Goal: Information Seeking & Learning: Learn about a topic

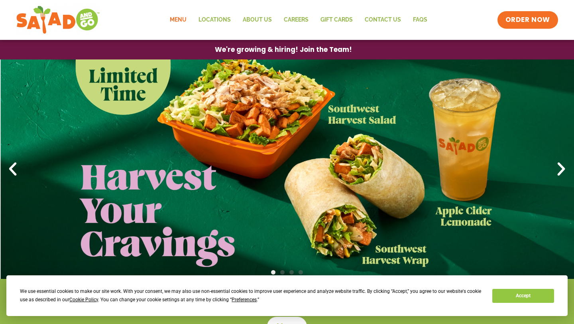
click at [175, 21] on link "Menu" at bounding box center [178, 20] width 29 height 18
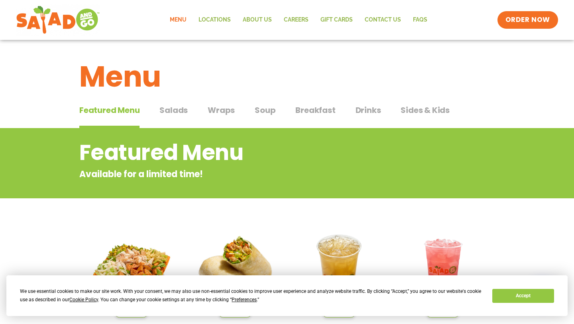
click at [177, 114] on span "Salads" at bounding box center [173, 110] width 28 height 12
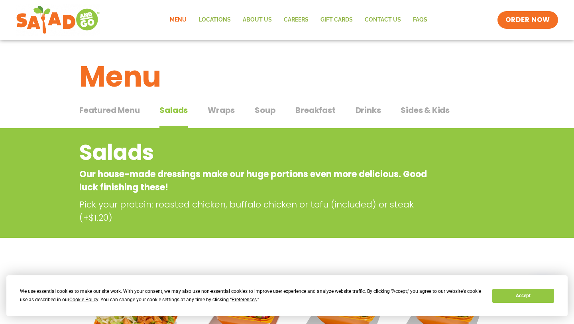
click at [221, 105] on span "Wraps" at bounding box center [221, 110] width 27 height 12
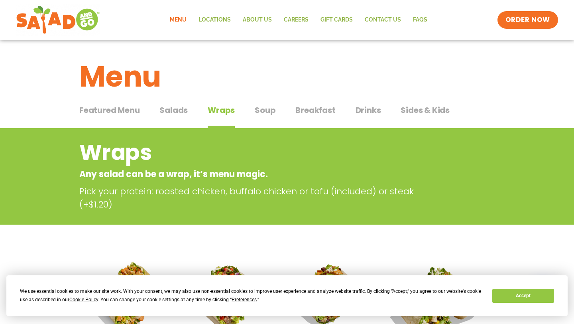
click at [267, 119] on button "Soup Soup" at bounding box center [265, 116] width 21 height 24
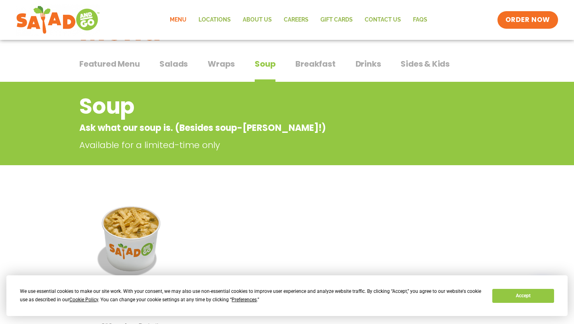
scroll to position [35, 0]
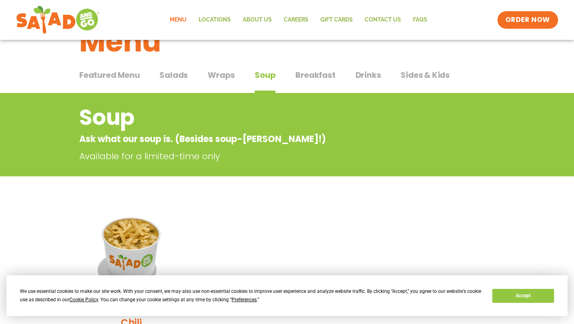
click at [311, 83] on button "Breakfast Breakfast" at bounding box center [315, 81] width 40 height 24
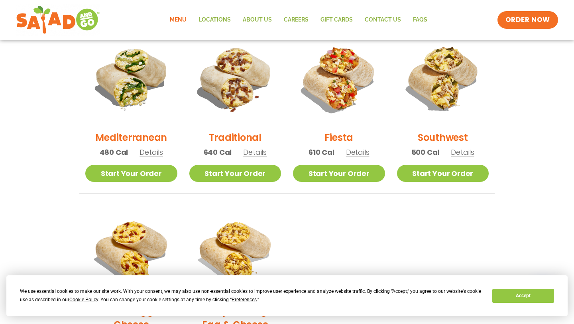
scroll to position [218, 0]
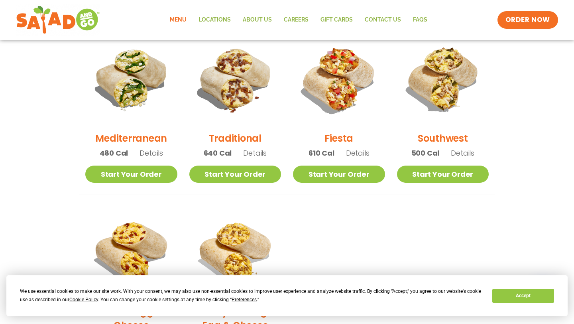
click at [252, 152] on span "Details" at bounding box center [255, 153] width 24 height 10
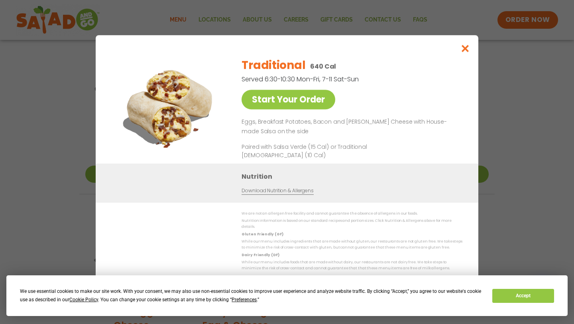
click at [496, 77] on div "Start Your Order Traditional 640 Cal Served 6:30-10:30 Mon-Fri, 7-11 Sat-Sun St…" at bounding box center [287, 162] width 574 height 324
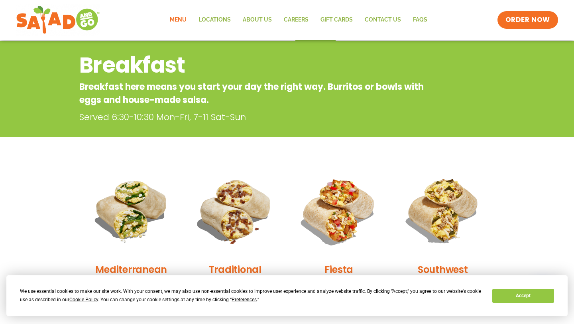
scroll to position [0, 0]
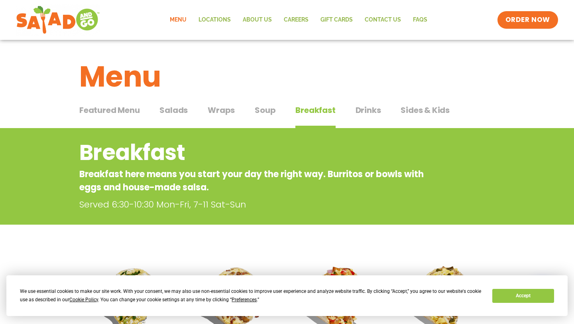
click at [348, 101] on div "Featured Menu Featured Menu Salads Salads Wraps Wraps Soup Soup Breakfast Break…" at bounding box center [286, 114] width 415 height 27
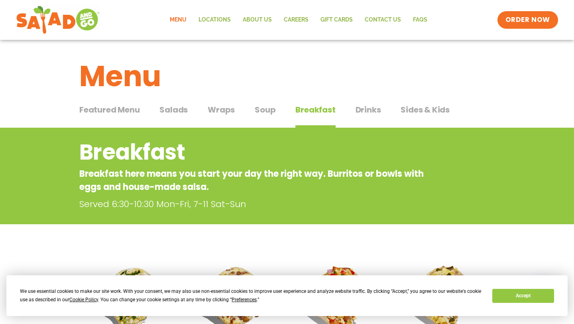
click at [348, 132] on div "Breakfast Breakfast here means you start your day the right way. Burritos or bo…" at bounding box center [287, 176] width 574 height 96
click at [356, 114] on span "Drinks" at bounding box center [369, 110] width 26 height 12
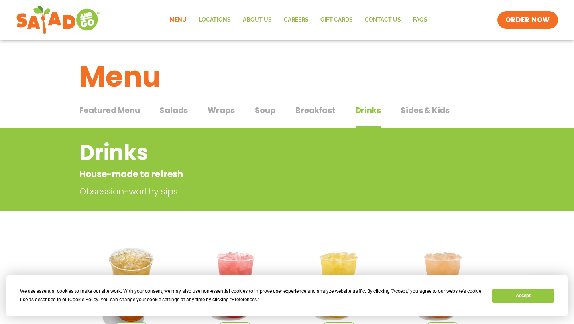
click at [404, 104] on div "Featured Menu Featured Menu Salads Salads Wraps Wraps Soup Soup Breakfast Break…" at bounding box center [286, 114] width 415 height 27
click at [410, 111] on span "Sides & Kids" at bounding box center [425, 110] width 49 height 12
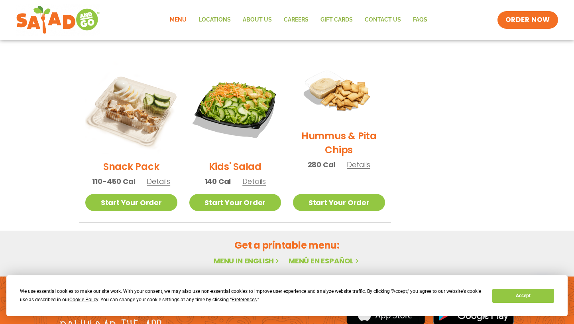
scroll to position [175, 0]
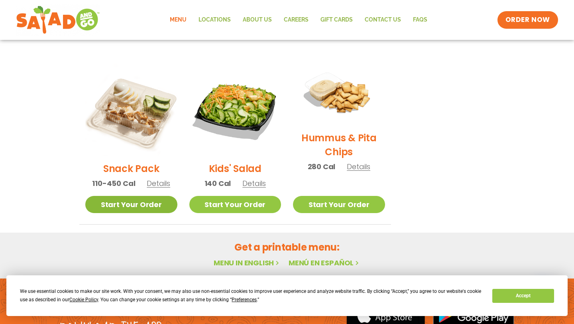
click at [155, 202] on link "Start Your Order" at bounding box center [131, 204] width 92 height 17
click at [160, 186] on span "Details" at bounding box center [159, 183] width 24 height 10
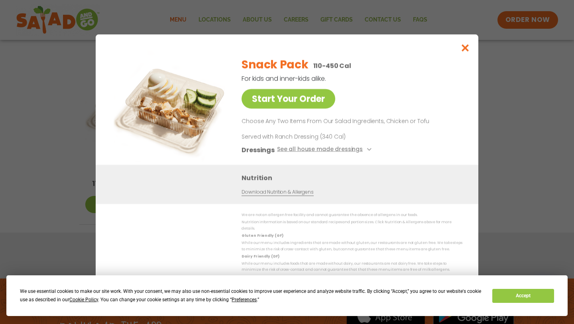
click at [511, 110] on div "Start Your Order Snack Pack 110-450 Cal For kids and inner-kids alike. Start Yo…" at bounding box center [287, 162] width 574 height 324
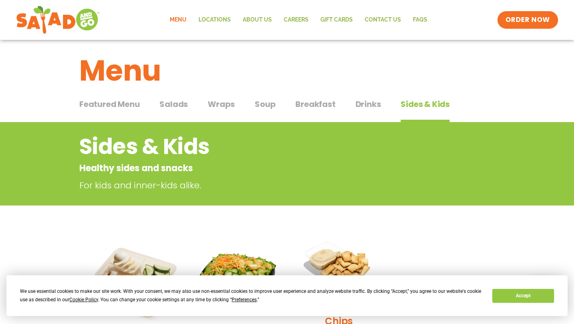
scroll to position [0, 0]
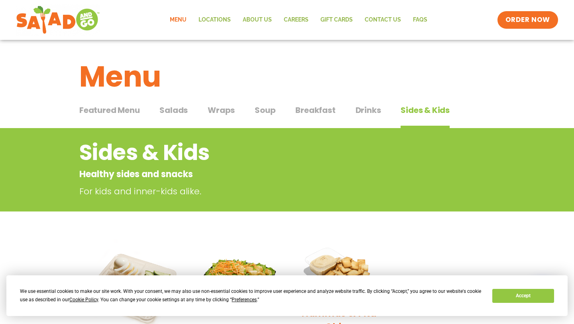
click at [138, 112] on span "Featured Menu" at bounding box center [109, 110] width 60 height 12
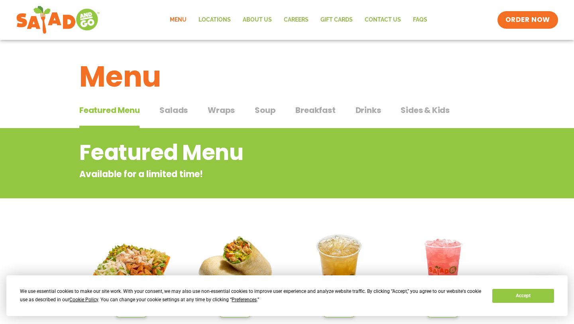
click at [178, 104] on span "Salads" at bounding box center [173, 110] width 28 height 12
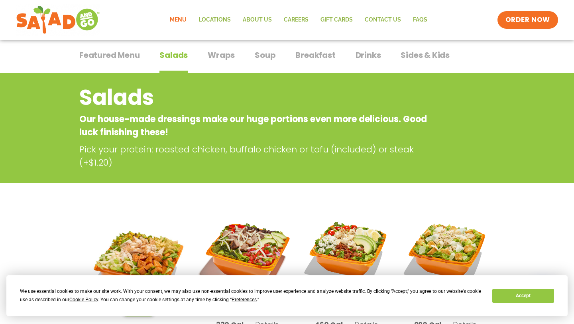
scroll to position [45, 0]
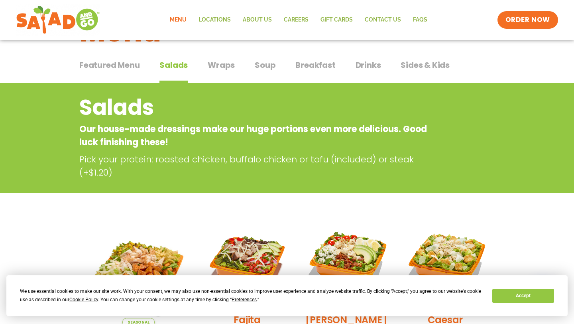
click at [232, 65] on span "Wraps" at bounding box center [221, 65] width 27 height 12
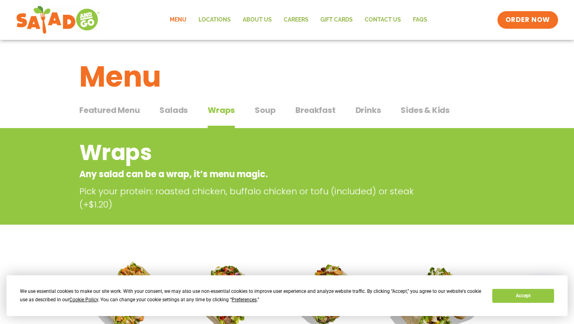
click at [326, 108] on span "Breakfast" at bounding box center [315, 110] width 40 height 12
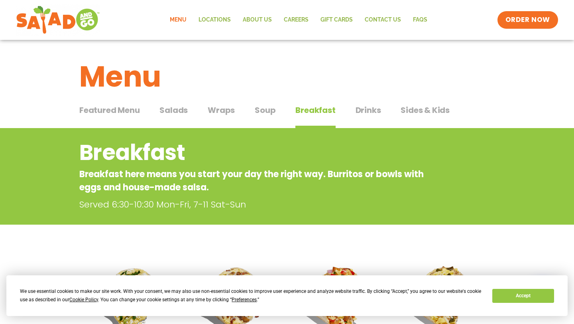
click at [265, 116] on button "Soup Soup" at bounding box center [265, 116] width 21 height 24
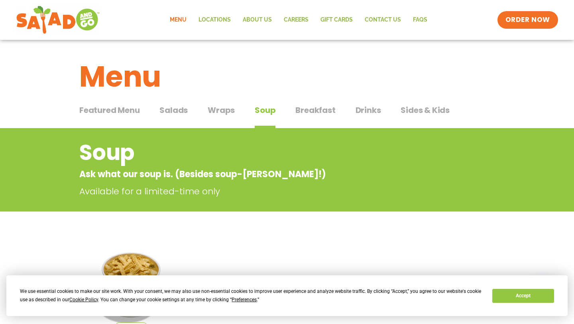
click at [363, 106] on span "Drinks" at bounding box center [369, 110] width 26 height 12
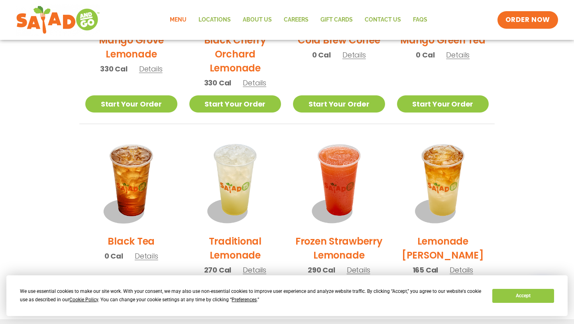
scroll to position [513, 0]
